Goal: Task Accomplishment & Management: Use online tool/utility

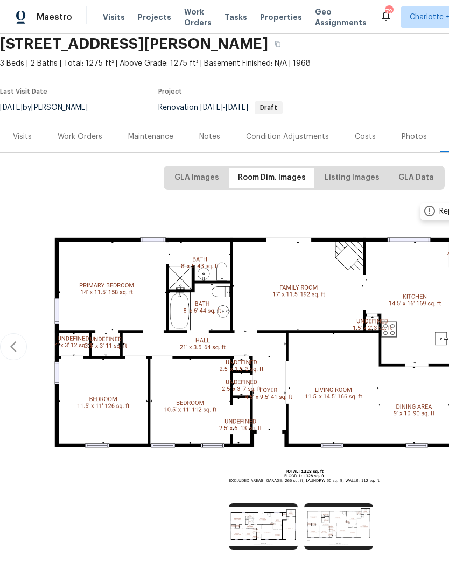
scroll to position [43, 0]
click at [211, 137] on div "Notes" at bounding box center [209, 136] width 21 height 11
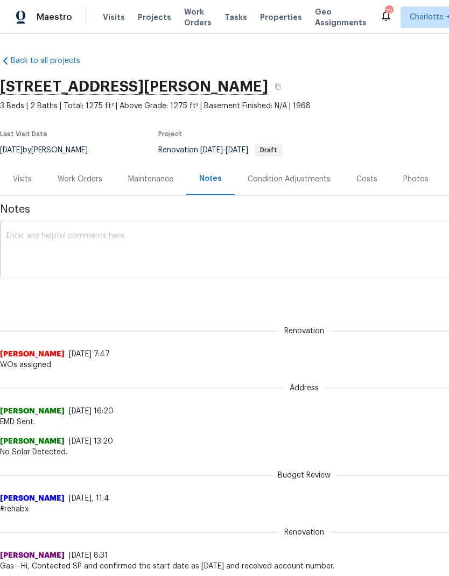
click at [188, 243] on textarea at bounding box center [304, 251] width 596 height 38
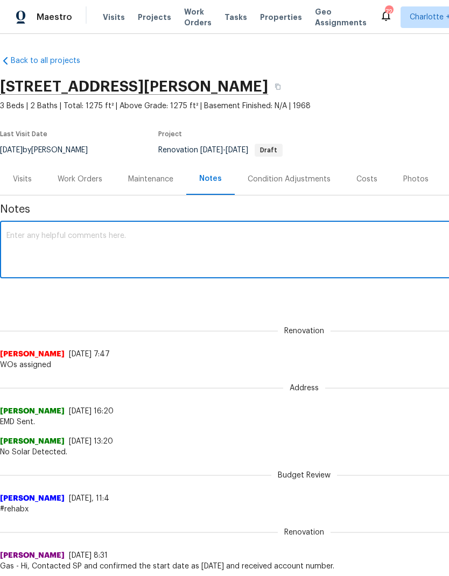
click at [50, 233] on textarea at bounding box center [304, 251] width 596 height 38
paste textarea "D0 walk completed, home needs full paint and primer , all hardwoods need finish…"
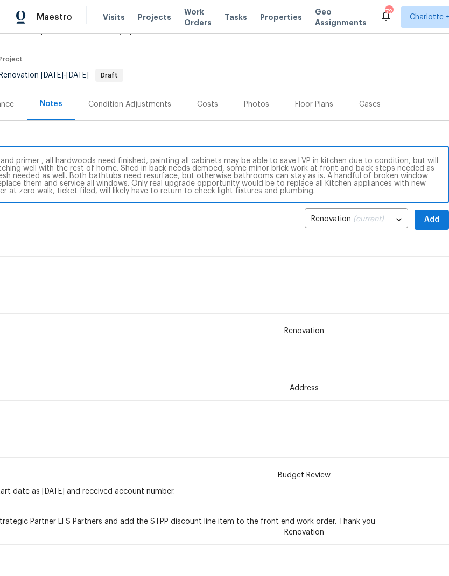
scroll to position [75, 159]
type textarea "D0 walk completed, home needs full paint and primer , all hardwoods need finish…"
click at [431, 217] on span "Add" at bounding box center [431, 219] width 17 height 13
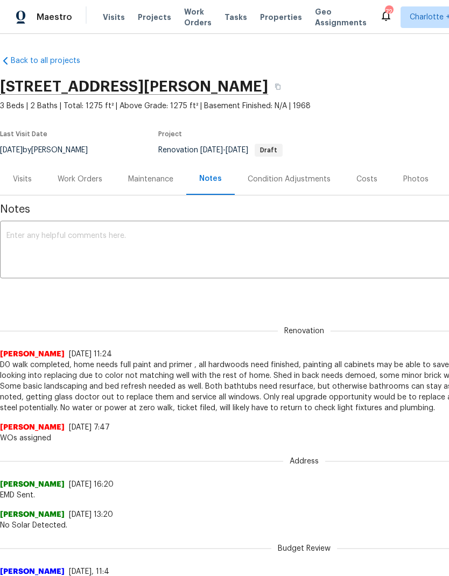
scroll to position [0, 0]
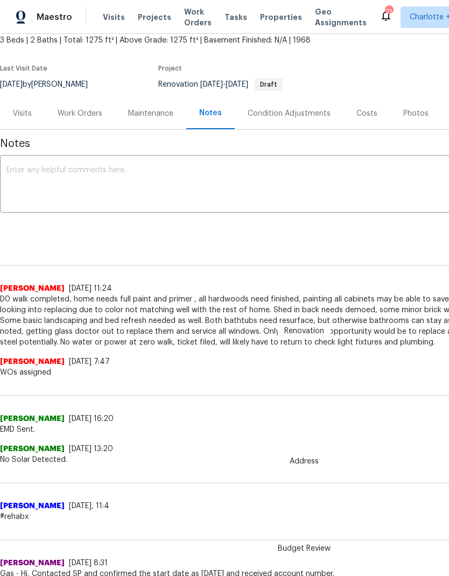
scroll to position [66, 0]
click at [85, 119] on div "Work Orders" at bounding box center [80, 113] width 71 height 32
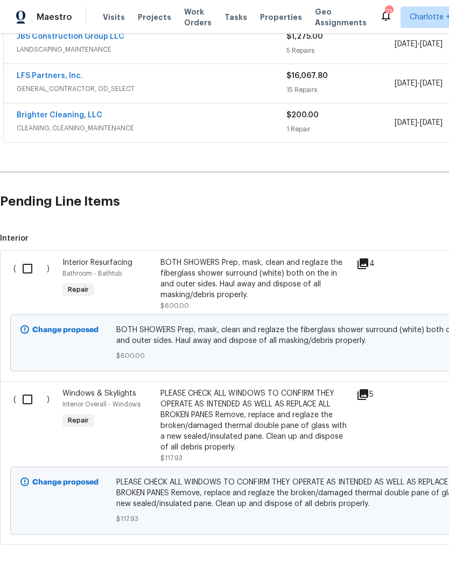
scroll to position [255, 0]
click at [29, 269] on input "checkbox" at bounding box center [31, 269] width 31 height 23
checkbox input "true"
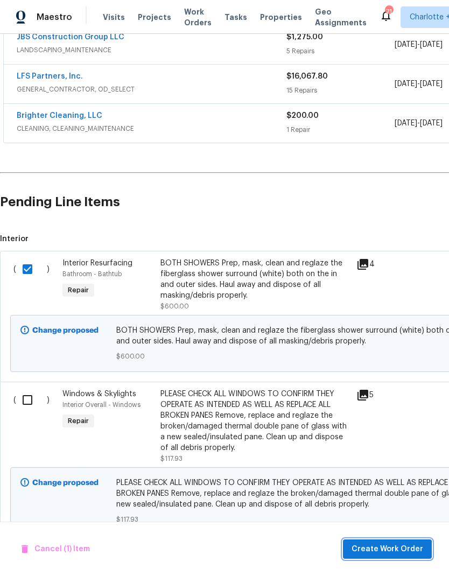
click at [393, 548] on span "Create Work Order" at bounding box center [388, 549] width 72 height 13
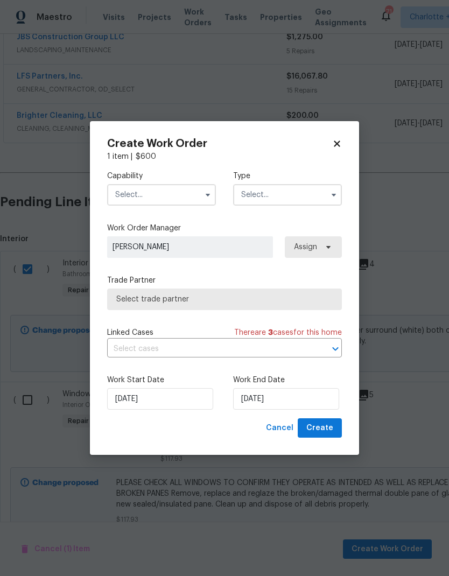
click at [183, 195] on input "text" at bounding box center [161, 195] width 109 height 22
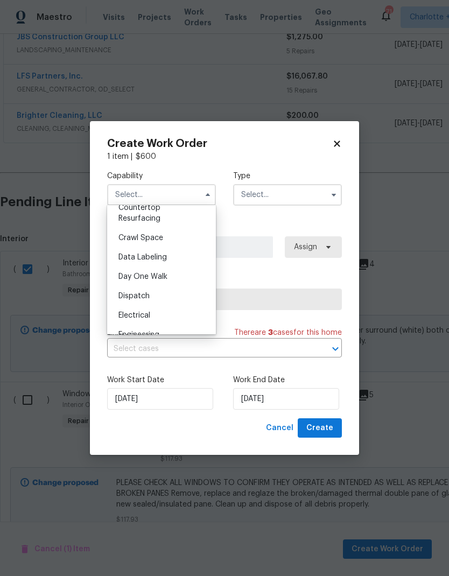
scroll to position [236, 0]
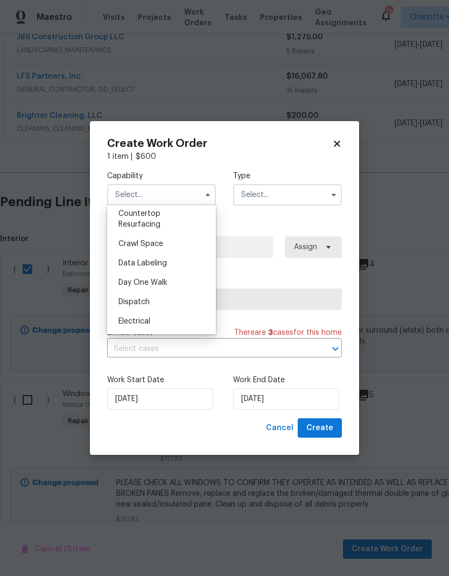
click at [306, 195] on input "text" at bounding box center [287, 195] width 109 height 22
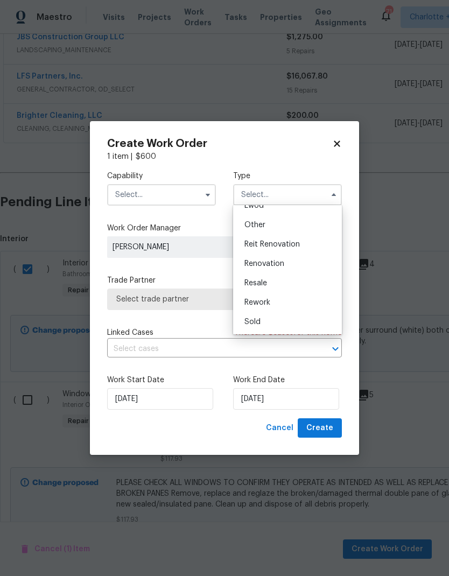
scroll to position [128, 0]
click at [311, 263] on div "Renovation" at bounding box center [287, 263] width 103 height 19
type input "Renovation"
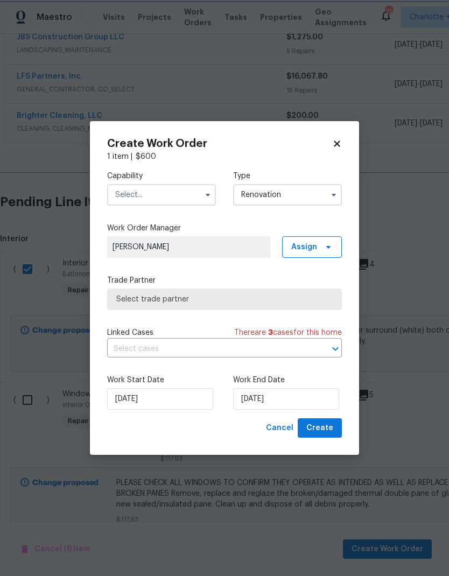
scroll to position [0, 0]
click at [191, 192] on input "text" at bounding box center [161, 195] width 109 height 22
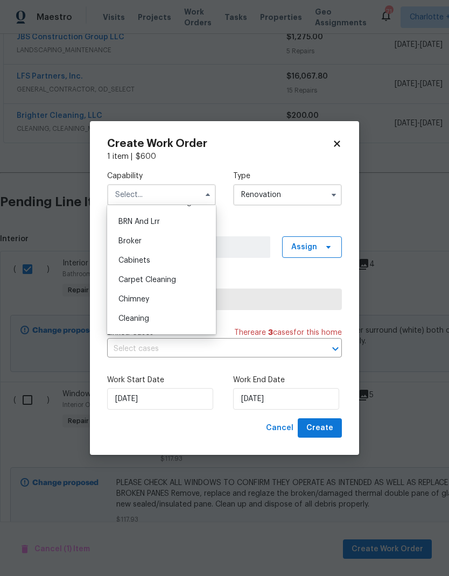
scroll to position [20, 0]
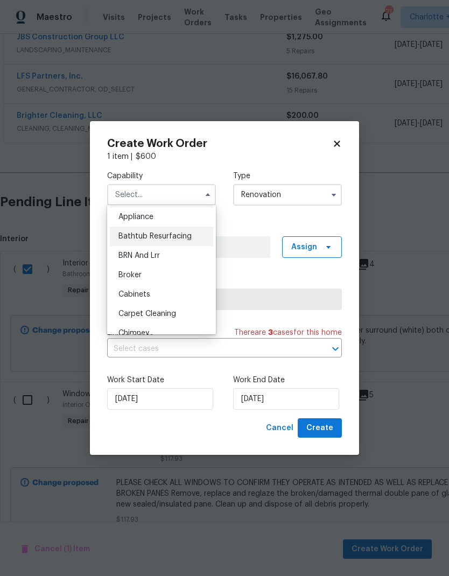
click at [202, 232] on div "Bathtub Resurfacing" at bounding box center [161, 236] width 103 height 19
type input "Bathtub Resurfacing"
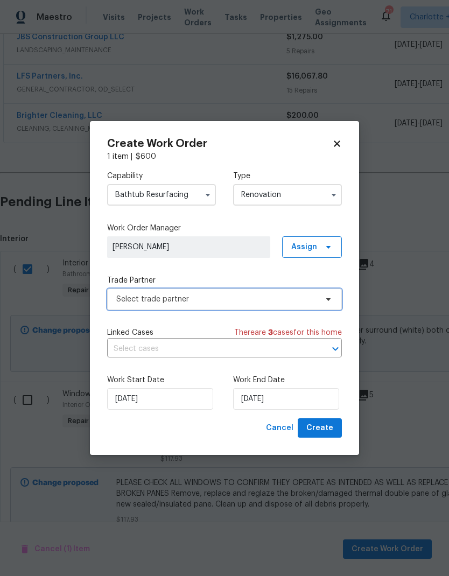
click at [323, 303] on span "Select trade partner" at bounding box center [224, 300] width 235 height 22
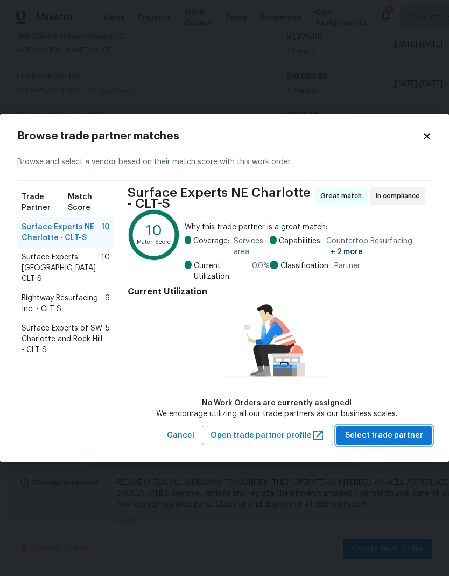
click at [404, 439] on span "Select trade partner" at bounding box center [384, 435] width 78 height 13
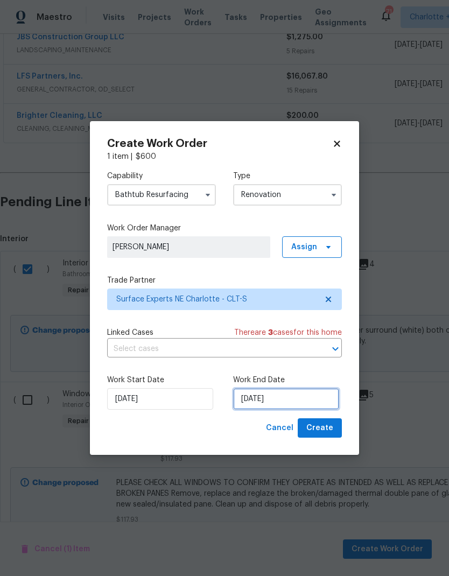
click at [293, 400] on input "[DATE]" at bounding box center [286, 399] width 106 height 22
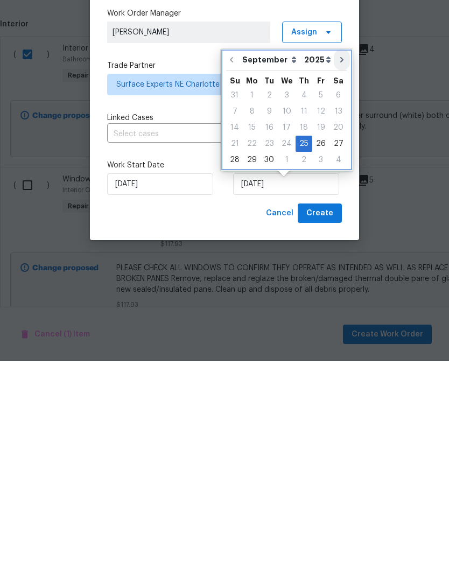
click at [340, 272] on icon "Go to next month" at bounding box center [341, 274] width 3 height 5
type input "[DATE]"
select select "9"
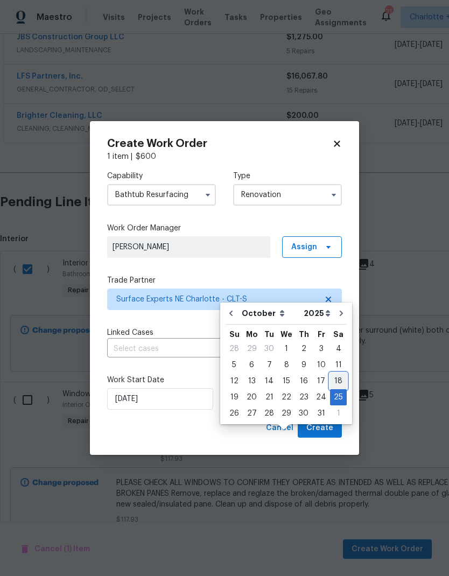
click at [338, 374] on div "18" at bounding box center [338, 381] width 17 height 15
type input "[DATE]"
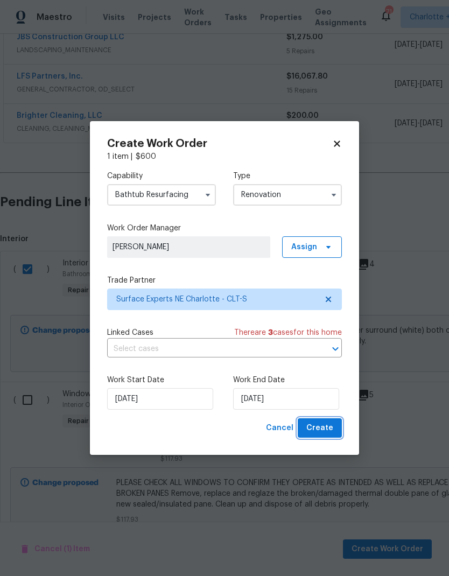
click at [330, 438] on button "Create" at bounding box center [320, 428] width 44 height 20
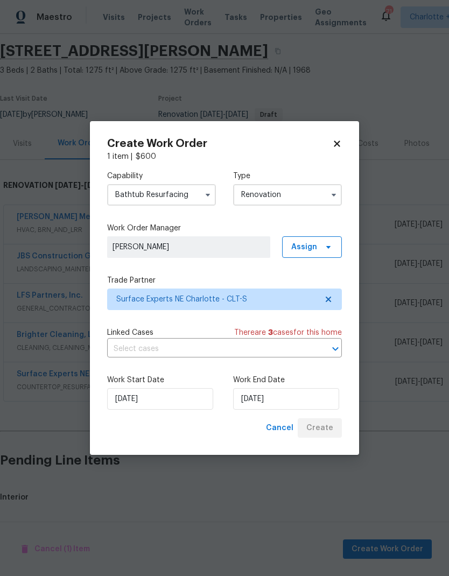
scroll to position [35, 0]
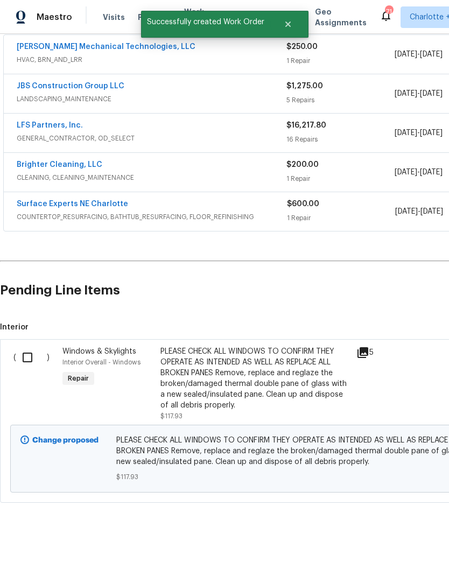
click at [31, 346] on input "checkbox" at bounding box center [31, 357] width 31 height 23
checkbox input "true"
click at [409, 535] on div "Cancel (1) Item Create Work Order" at bounding box center [224, 549] width 449 height 55
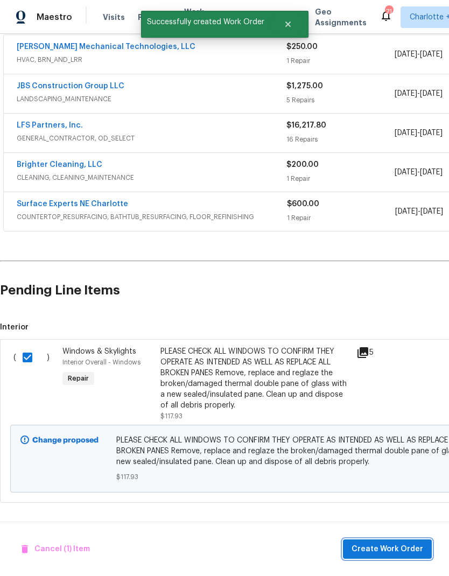
click at [377, 543] on span "Create Work Order" at bounding box center [388, 549] width 72 height 13
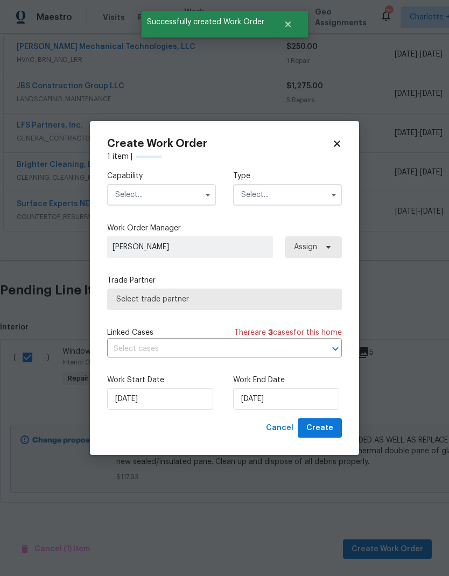
click at [176, 192] on input "text" at bounding box center [161, 195] width 109 height 22
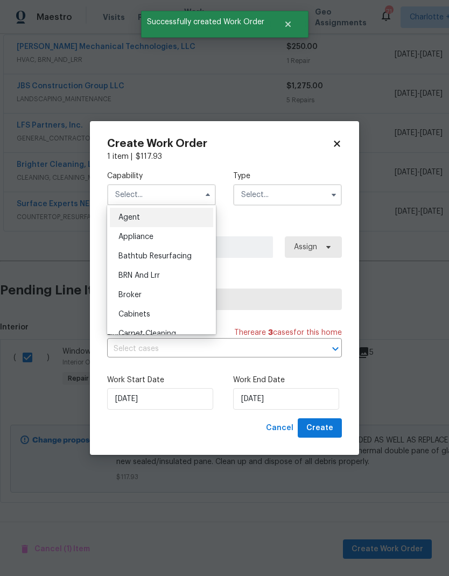
click at [197, 226] on div "Agent" at bounding box center [161, 217] width 103 height 19
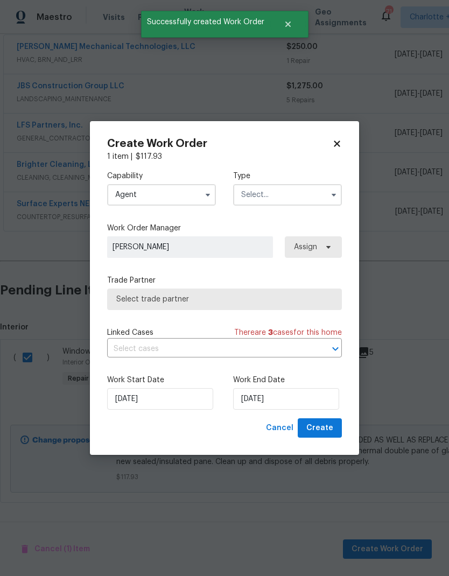
click at [193, 186] on input "Agent" at bounding box center [161, 195] width 109 height 22
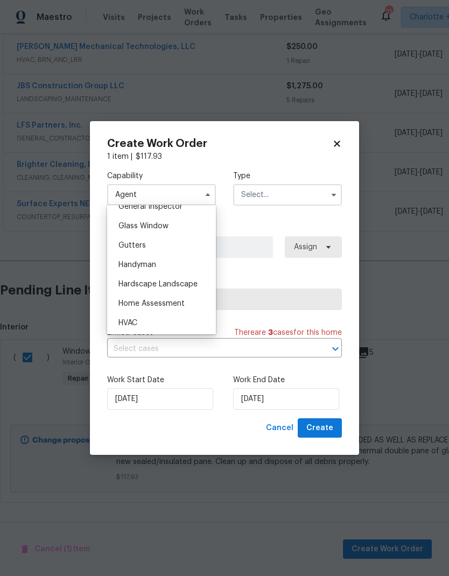
scroll to position [442, 0]
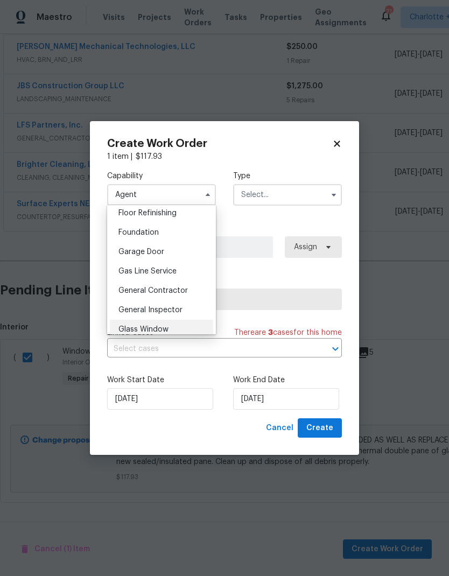
click at [191, 329] on div "Glass Window" at bounding box center [161, 329] width 103 height 19
type input "Glass Window"
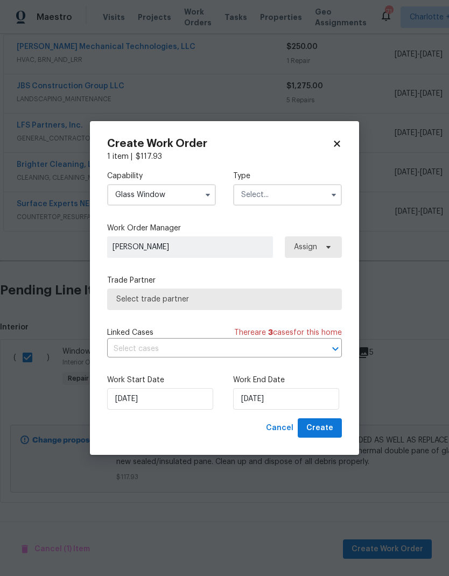
click at [297, 200] on input "text" at bounding box center [287, 195] width 109 height 22
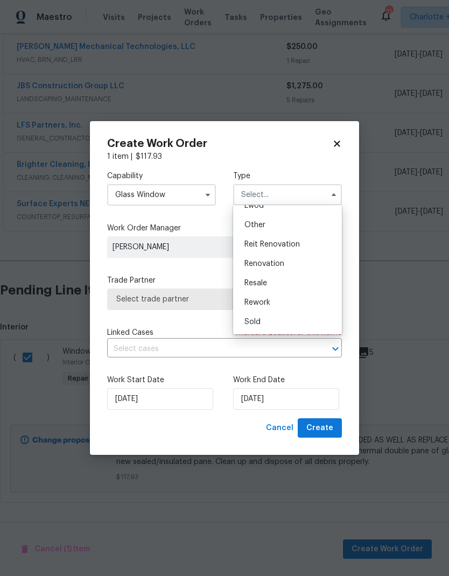
scroll to position [128, 0]
click at [307, 266] on div "Renovation" at bounding box center [287, 263] width 103 height 19
type input "Renovation"
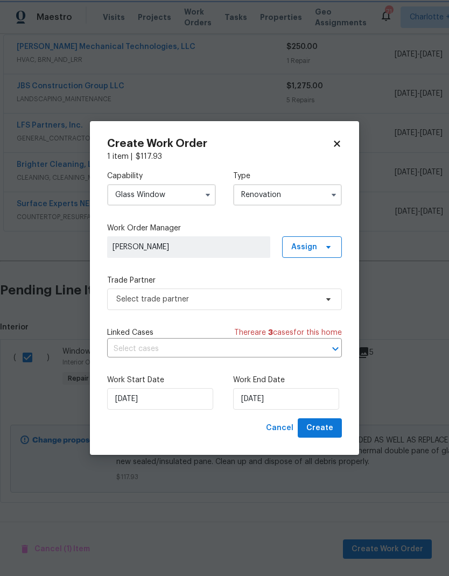
scroll to position [0, 0]
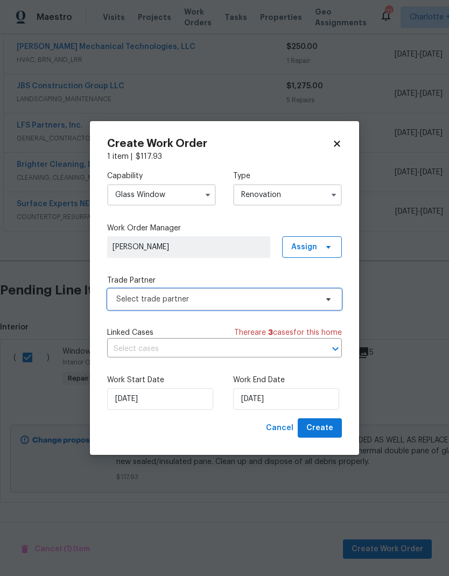
click at [311, 301] on span "Select trade partner" at bounding box center [216, 299] width 201 height 11
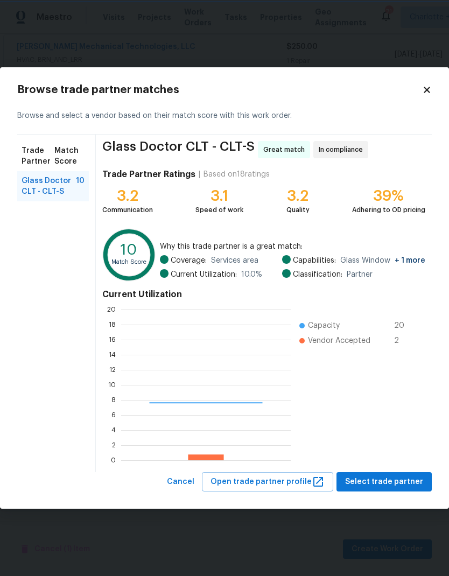
scroll to position [151, 170]
click at [401, 483] on span "Select trade partner" at bounding box center [384, 482] width 78 height 13
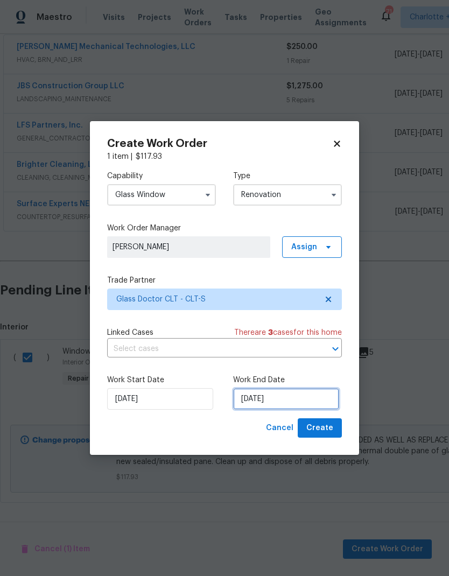
click at [297, 391] on input "[DATE]" at bounding box center [286, 399] width 106 height 22
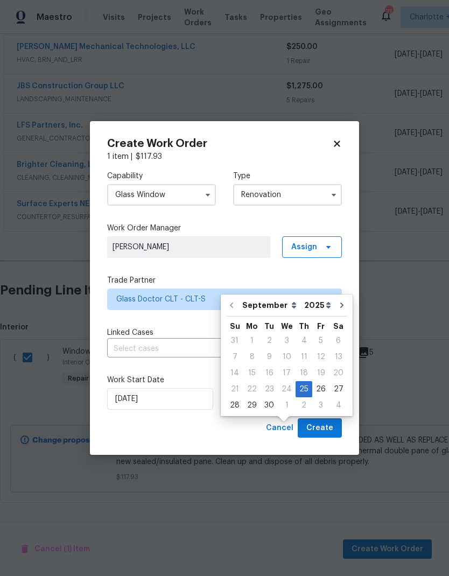
scroll to position [39, 0]
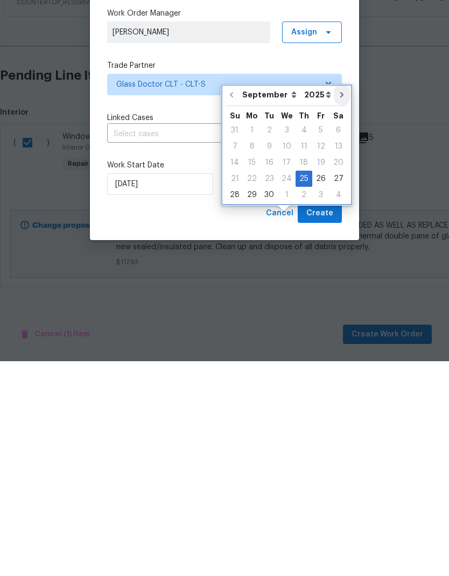
click at [338, 305] on icon "Go to next month" at bounding box center [342, 309] width 9 height 9
type input "[DATE]"
select select "9"
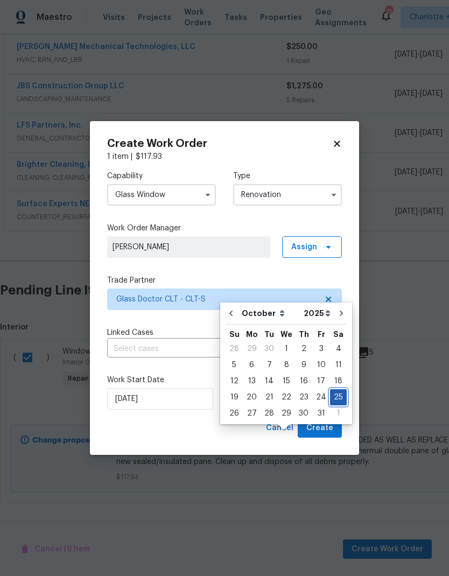
click at [333, 390] on div "25" at bounding box center [338, 397] width 17 height 15
click at [327, 434] on span "Create" at bounding box center [319, 428] width 27 height 13
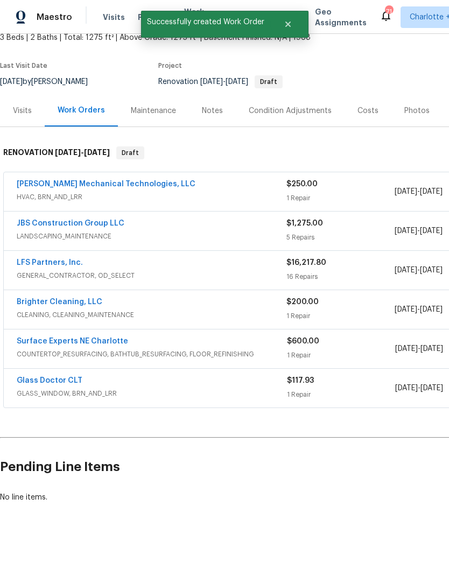
click at [414, 376] on div "Back to all projects [STREET_ADDRESS][PERSON_NAME] 3 Beds | 2 Baths | Total: 12…" at bounding box center [224, 305] width 449 height 542
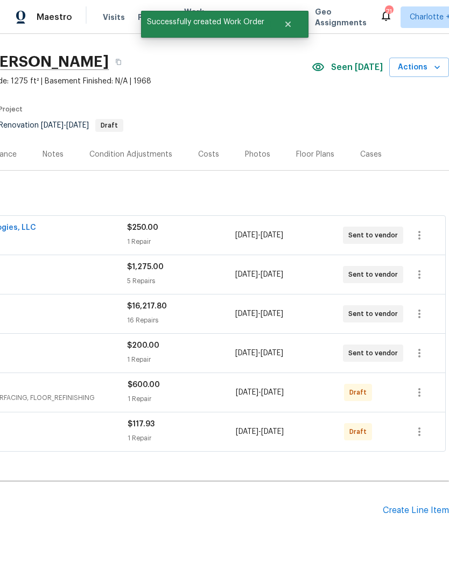
scroll to position [25, 159]
click at [418, 386] on icon "button" at bounding box center [419, 392] width 13 height 13
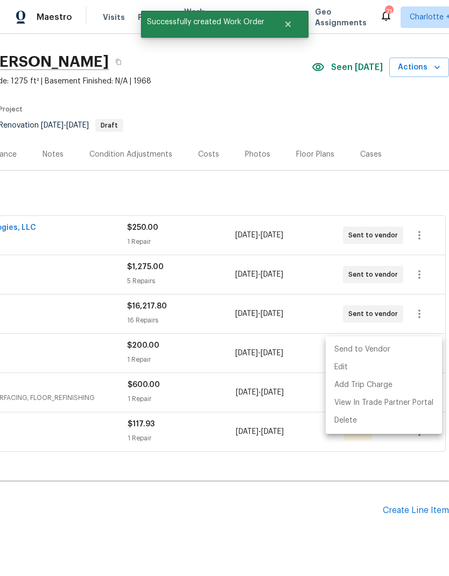
click at [416, 350] on li "Send to Vendor" at bounding box center [384, 350] width 116 height 18
click at [333, 479] on div at bounding box center [224, 288] width 449 height 576
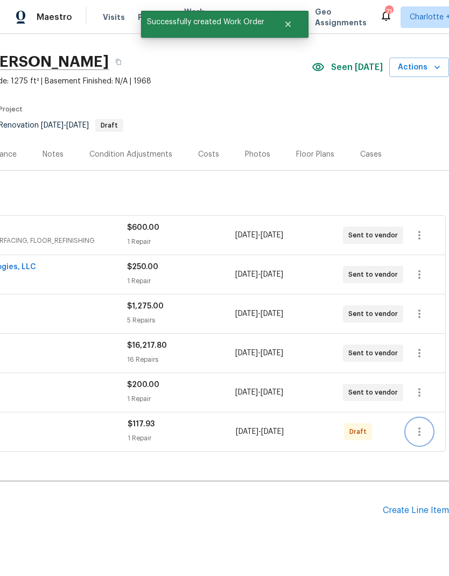
click at [422, 425] on icon "button" at bounding box center [419, 431] width 13 height 13
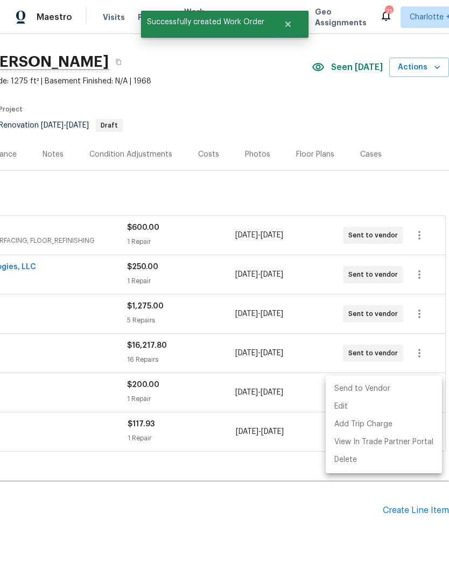
click at [425, 390] on li "Send to Vendor" at bounding box center [384, 389] width 116 height 18
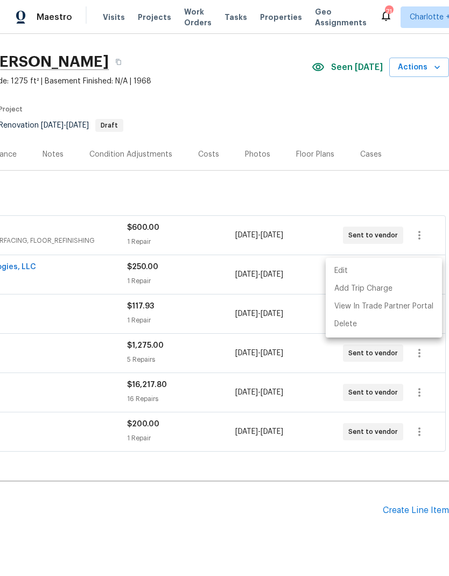
click at [339, 485] on div at bounding box center [224, 288] width 449 height 576
